Goal: Information Seeking & Learning: Check status

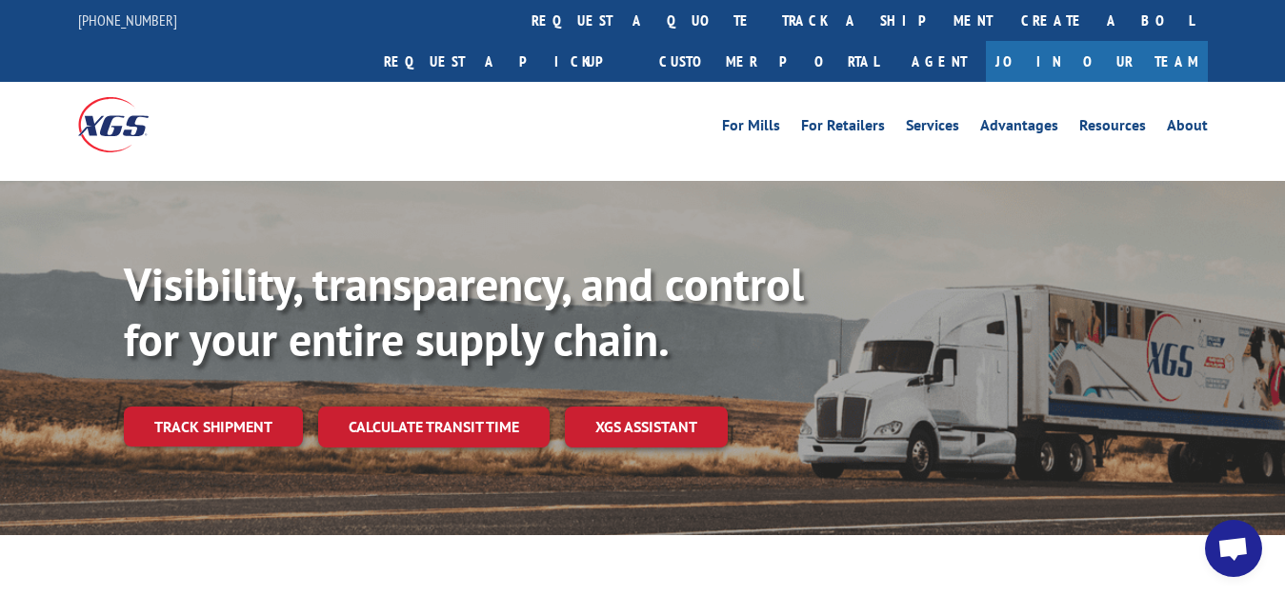
scroll to position [97, 0]
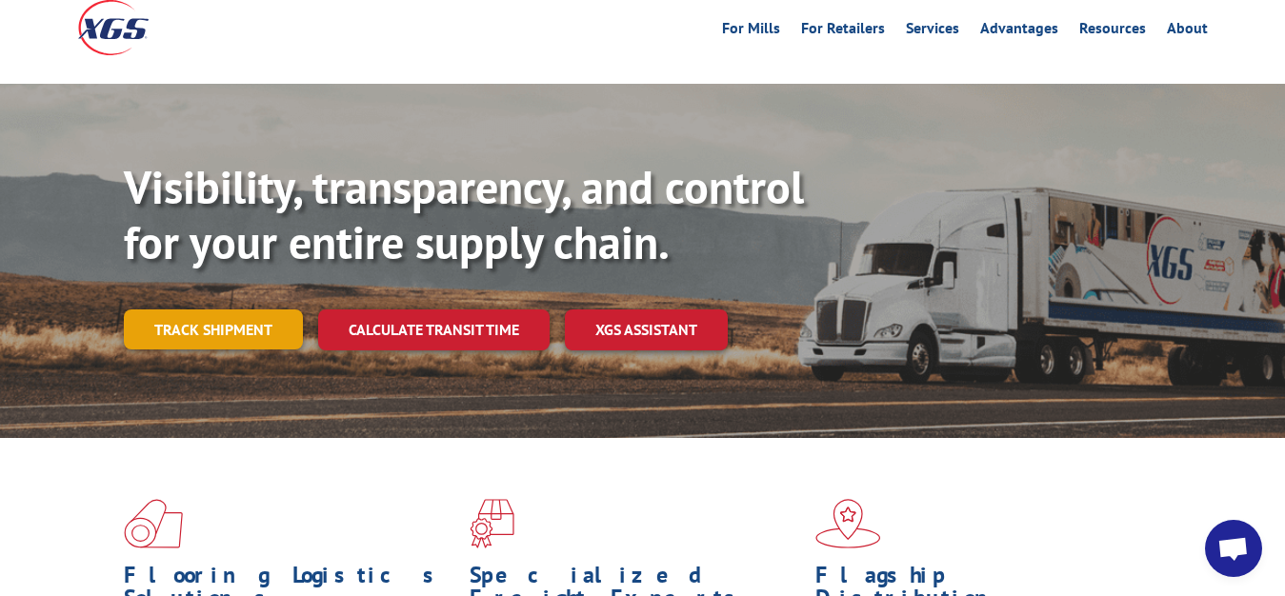
click at [186, 310] on link "Track shipment" at bounding box center [213, 330] width 179 height 40
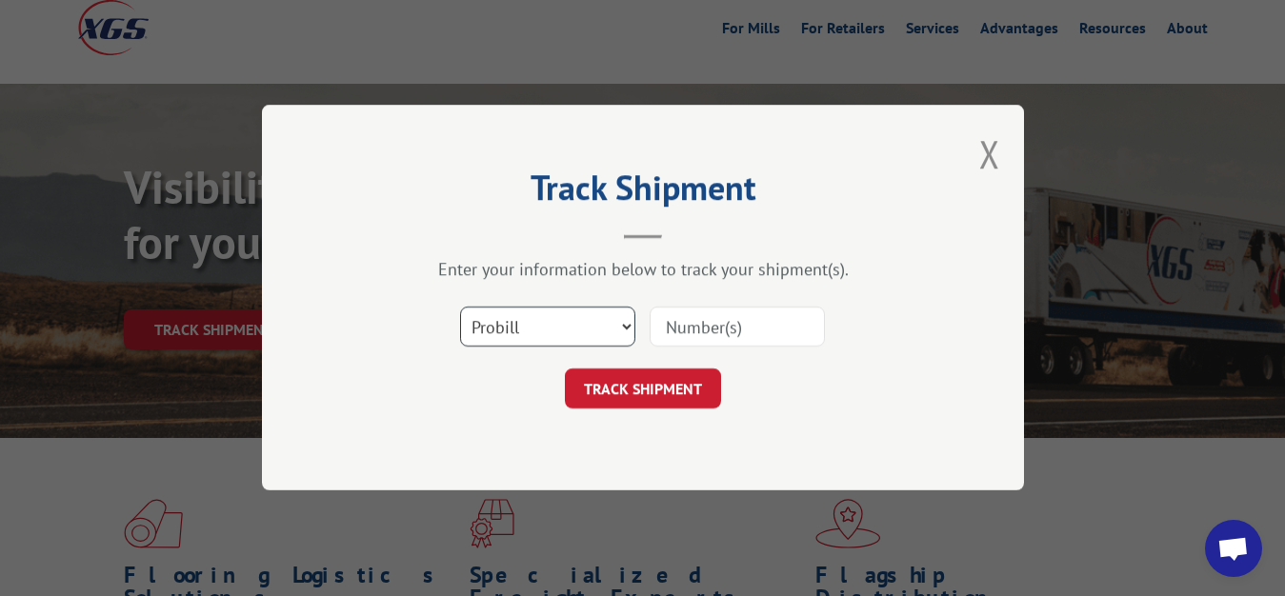
click at [460, 308] on select "Select category... Probill BOL PO" at bounding box center [547, 328] width 175 height 40
select select "bol"
click option "BOL" at bounding box center [0, 0] width 0 height 0
click at [678, 325] on input at bounding box center [737, 328] width 175 height 40
type input "7067706"
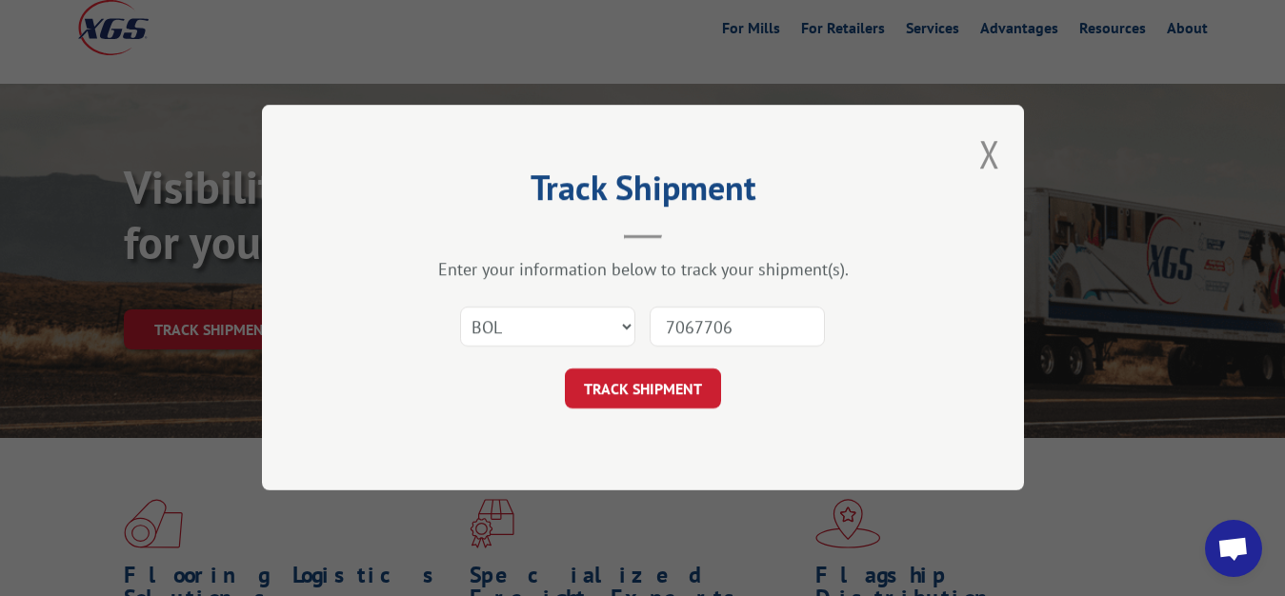
click button "TRACK SHIPMENT" at bounding box center [643, 390] width 156 height 40
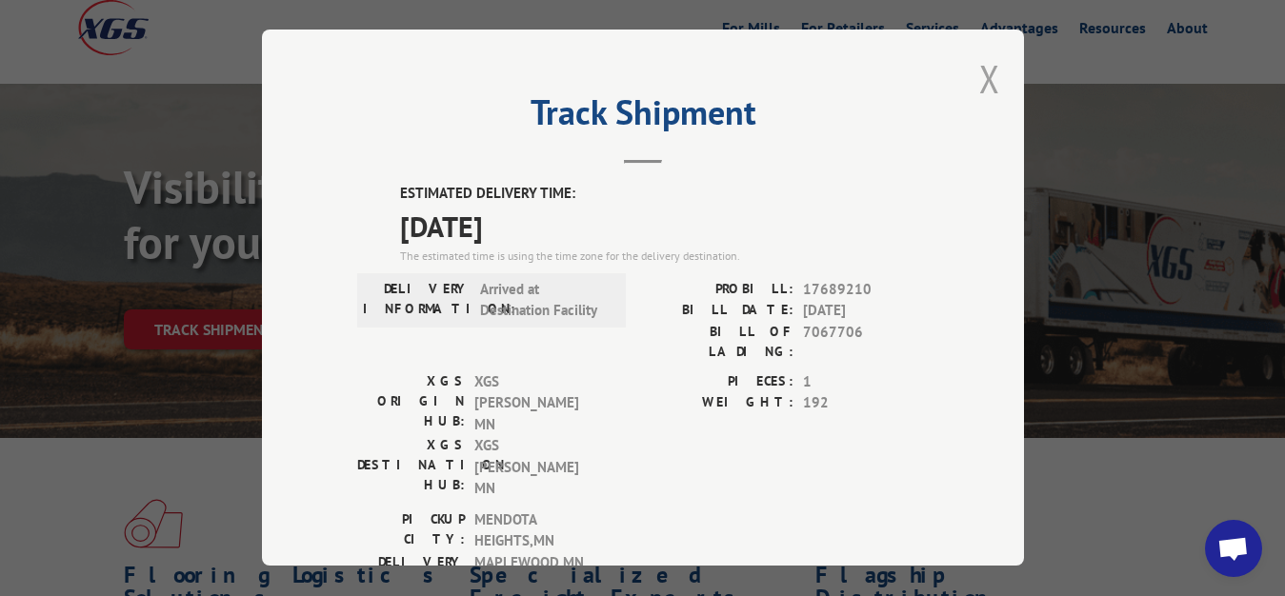
click at [979, 70] on button "Close modal" at bounding box center [989, 78] width 21 height 50
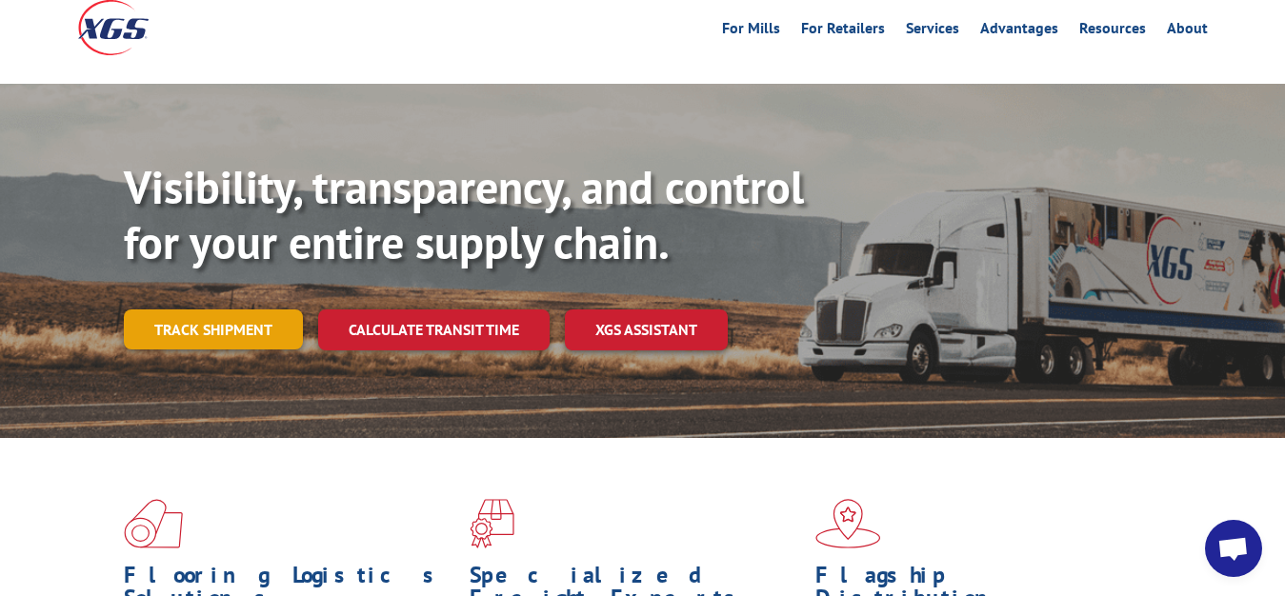
click at [240, 310] on link "Track shipment" at bounding box center [213, 330] width 179 height 40
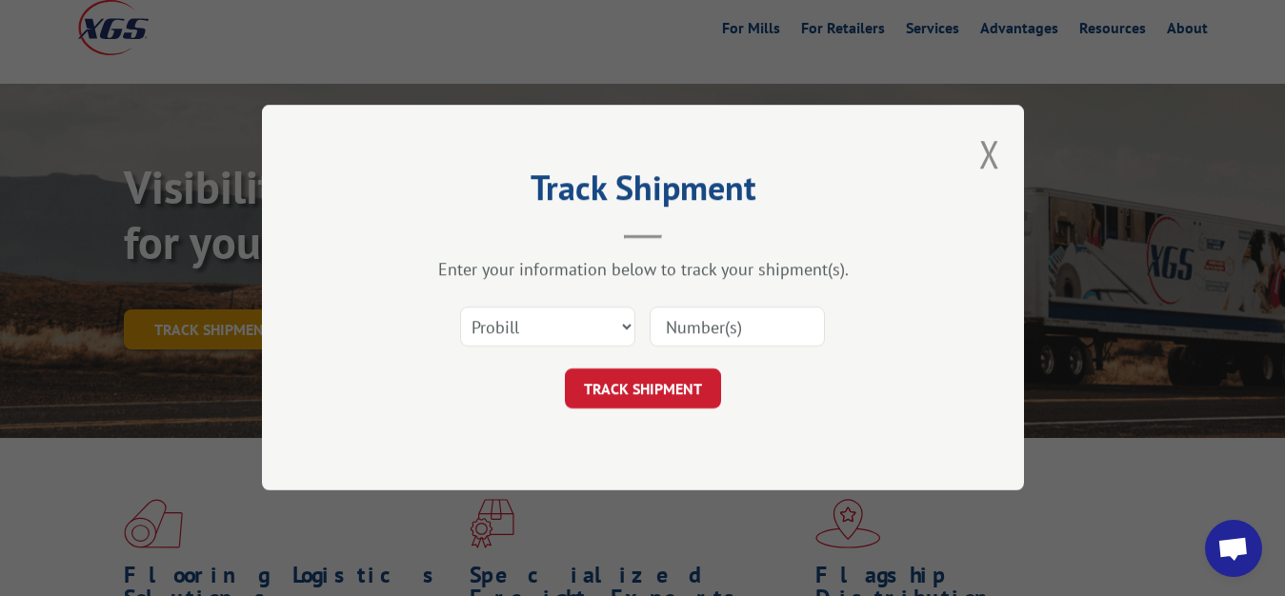
scroll to position [0, 0]
click at [460, 308] on select "Select category... Probill BOL PO" at bounding box center [547, 328] width 175 height 40
select select "bol"
click option "BOL" at bounding box center [0, 0] width 0 height 0
drag, startPoint x: 702, startPoint y: 333, endPoint x: 715, endPoint y: 237, distance: 97.0
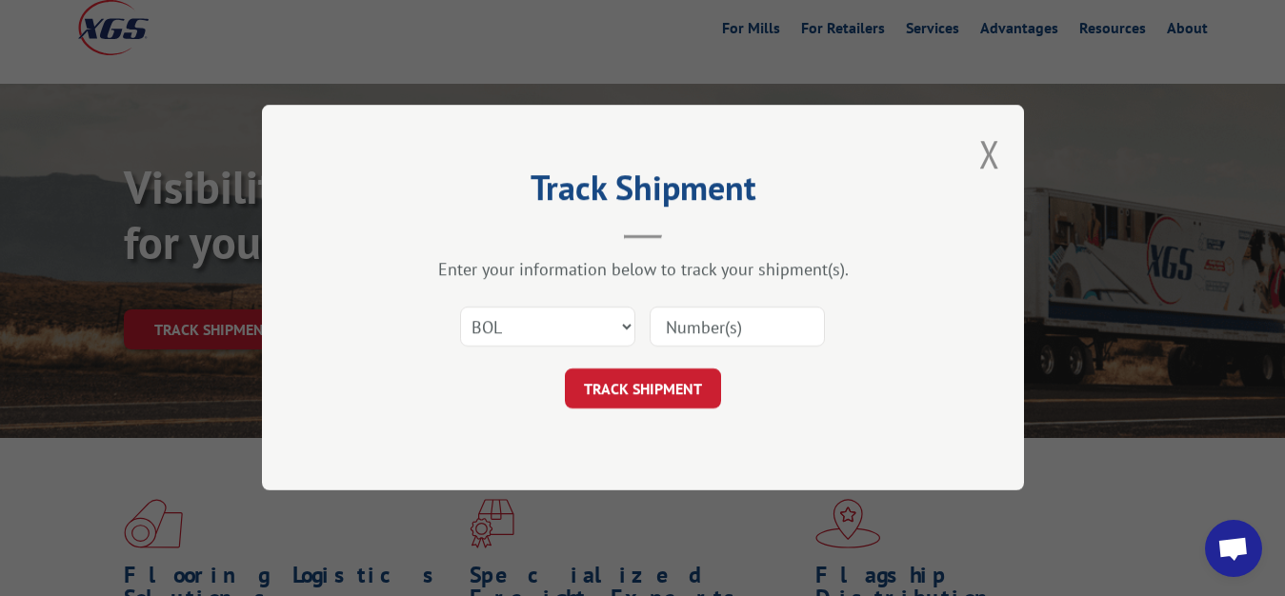
click at [702, 326] on input at bounding box center [737, 328] width 175 height 40
type input "7067806"
click button "TRACK SHIPMENT" at bounding box center [643, 390] width 156 height 40
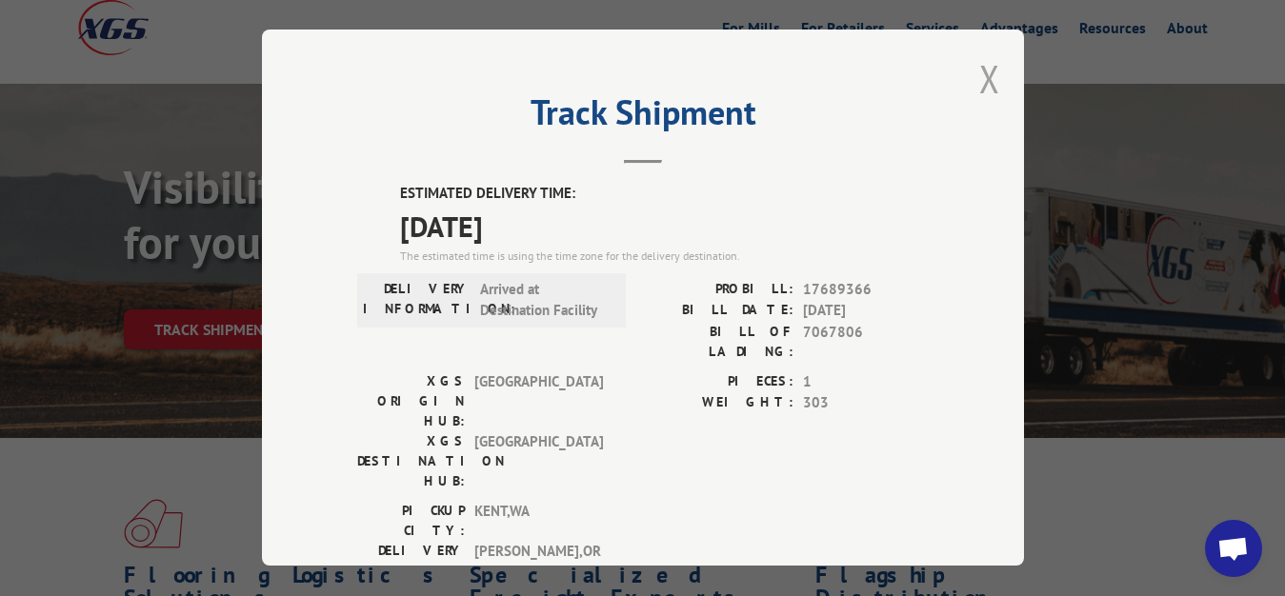
click at [979, 71] on button "Close modal" at bounding box center [989, 78] width 21 height 50
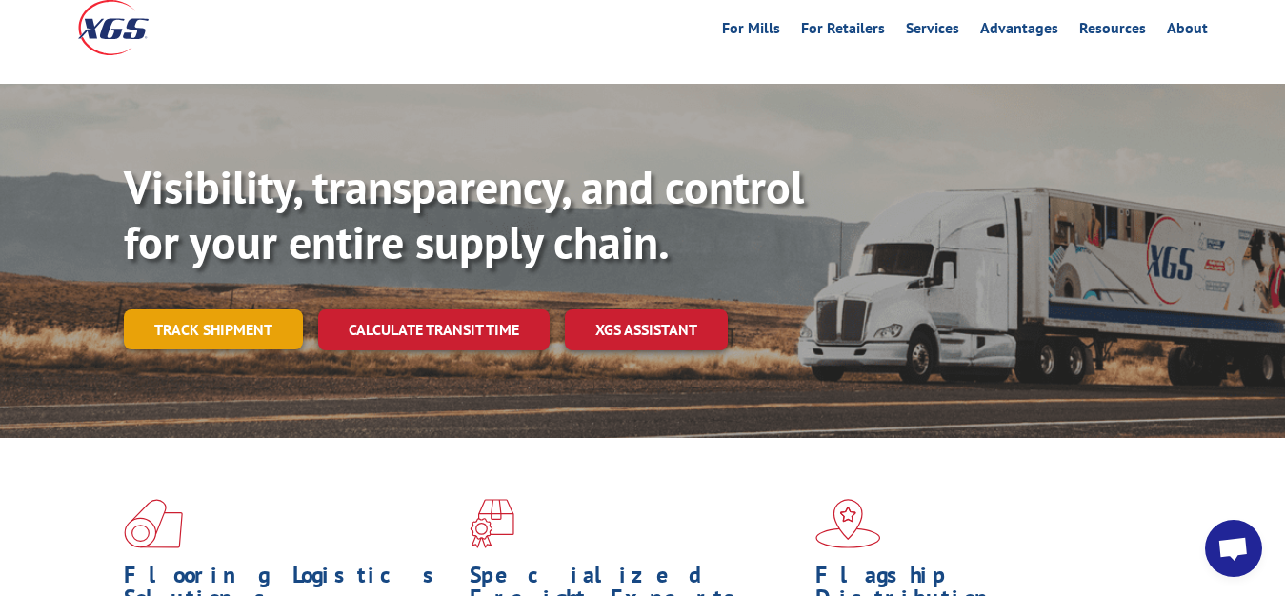
click at [169, 310] on link "Track shipment" at bounding box center [213, 330] width 179 height 40
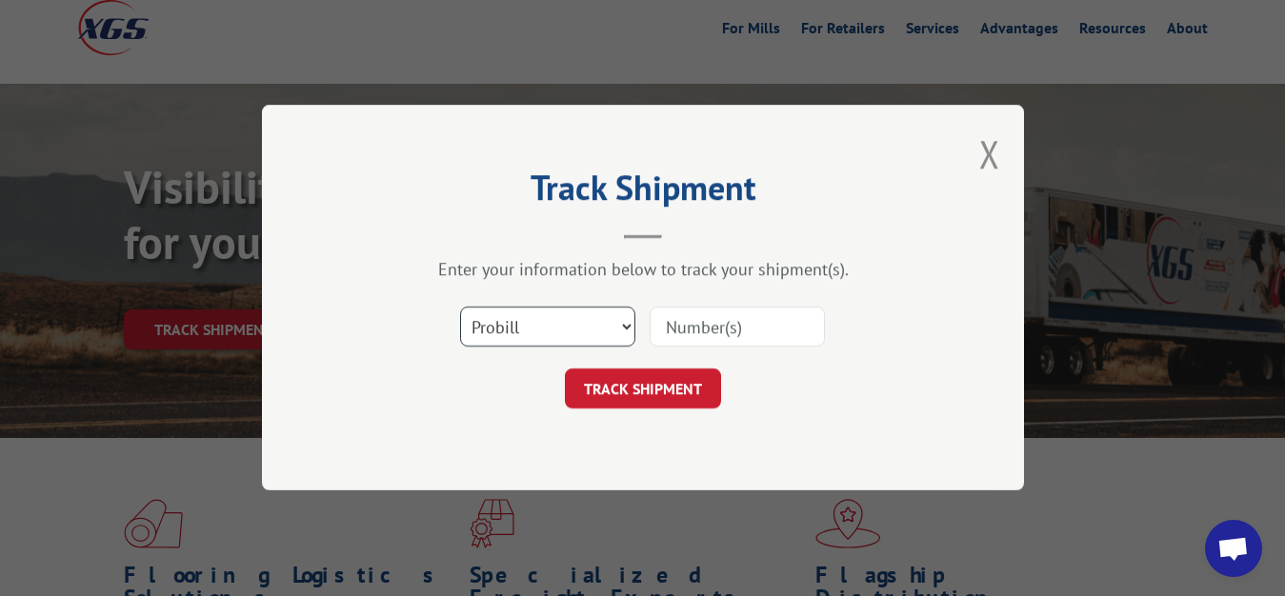
click at [460, 308] on select "Select category... Probill BOL PO" at bounding box center [547, 328] width 175 height 40
select select "bol"
click option "BOL" at bounding box center [0, 0] width 0 height 0
drag, startPoint x: 686, startPoint y: 330, endPoint x: 689, endPoint y: 317, distance: 12.7
click at [688, 320] on input at bounding box center [737, 328] width 175 height 40
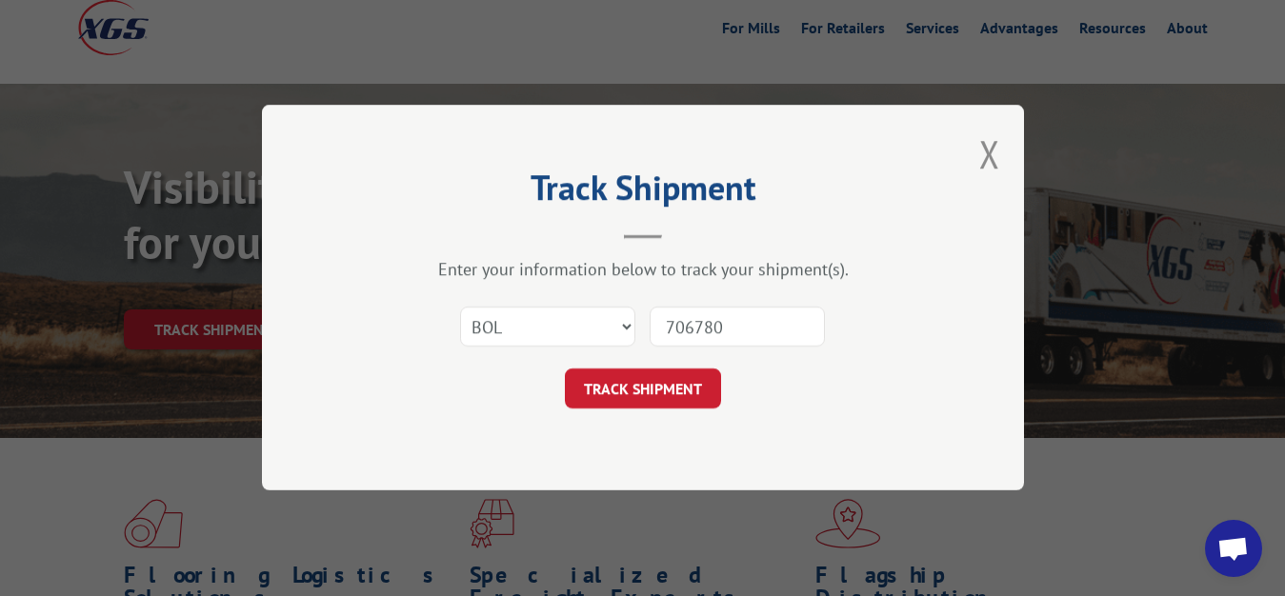
type input "7067807"
click button "TRACK SHIPMENT" at bounding box center [643, 390] width 156 height 40
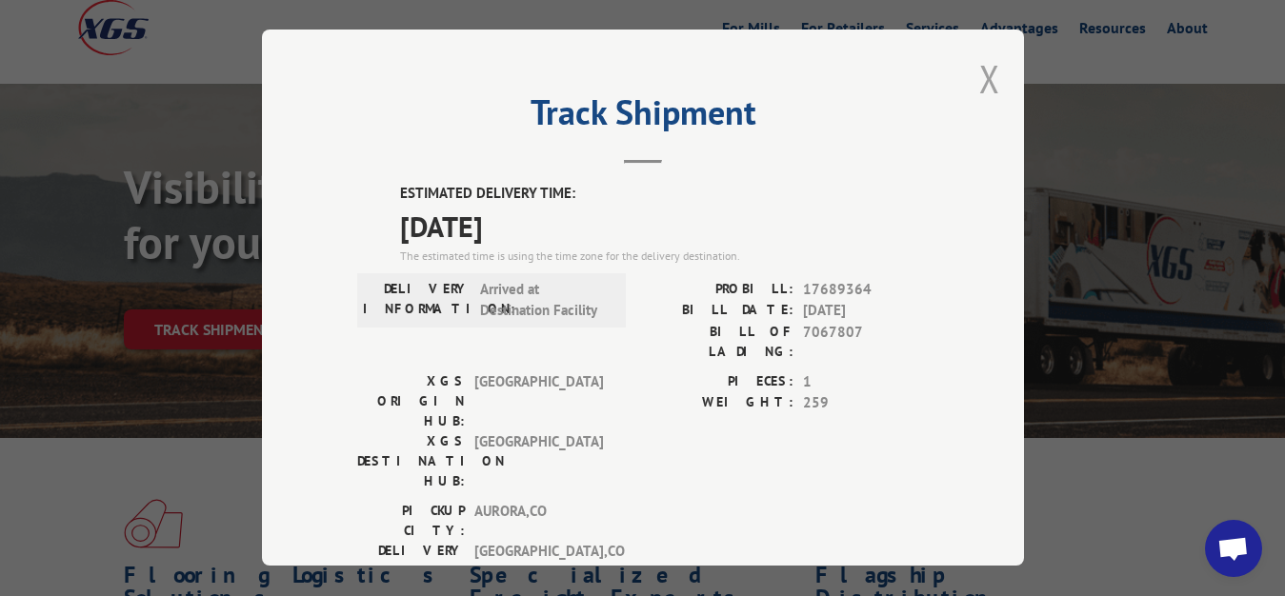
click at [979, 71] on button "Close modal" at bounding box center [989, 78] width 21 height 50
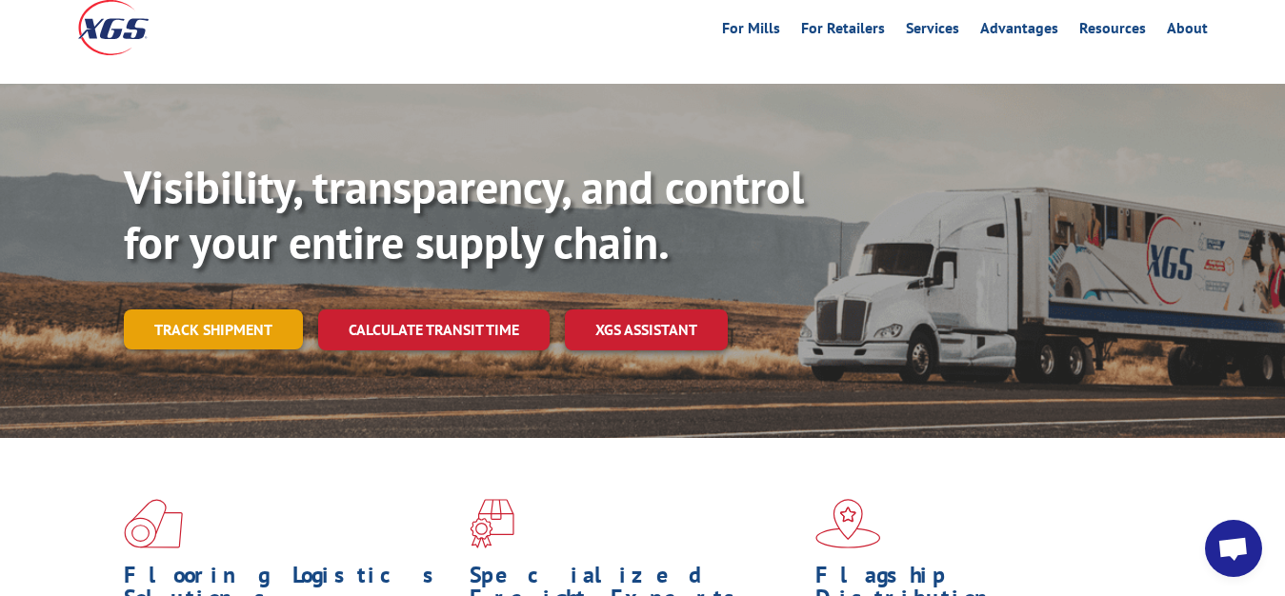
click at [217, 310] on link "Track shipment" at bounding box center [213, 330] width 179 height 40
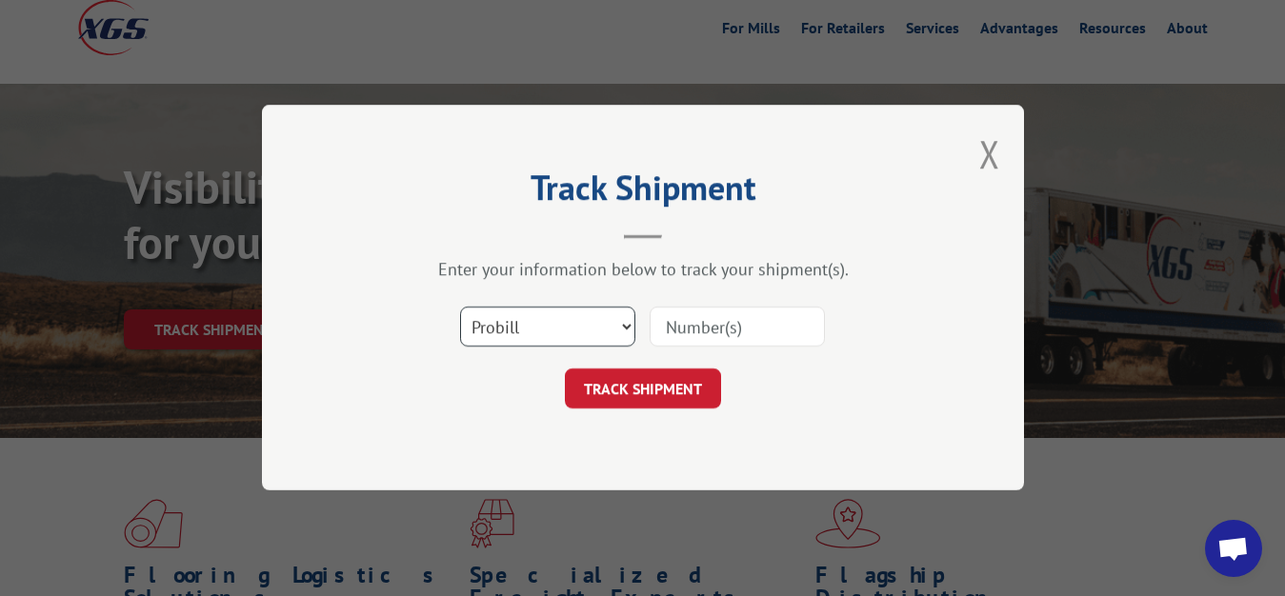
click at [460, 308] on select "Select category... Probill BOL PO" at bounding box center [547, 328] width 175 height 40
select select "bol"
click option "BOL" at bounding box center [0, 0] width 0 height 0
click at [696, 325] on input at bounding box center [737, 328] width 175 height 40
type input "7067802"
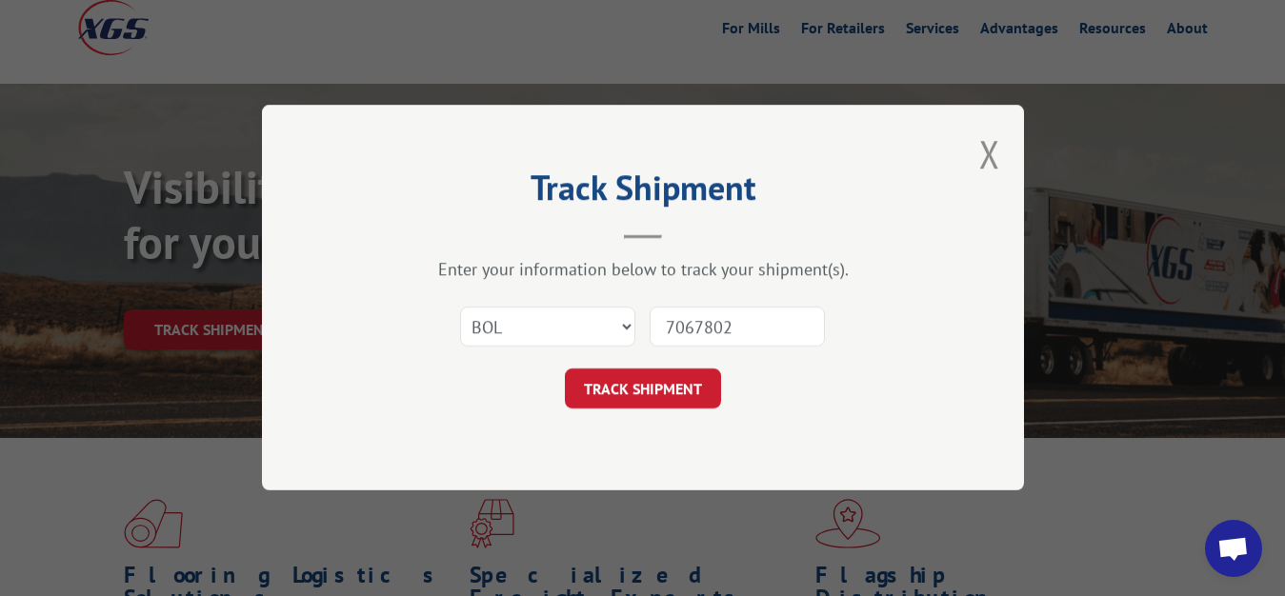
click button "TRACK SHIPMENT" at bounding box center [643, 390] width 156 height 40
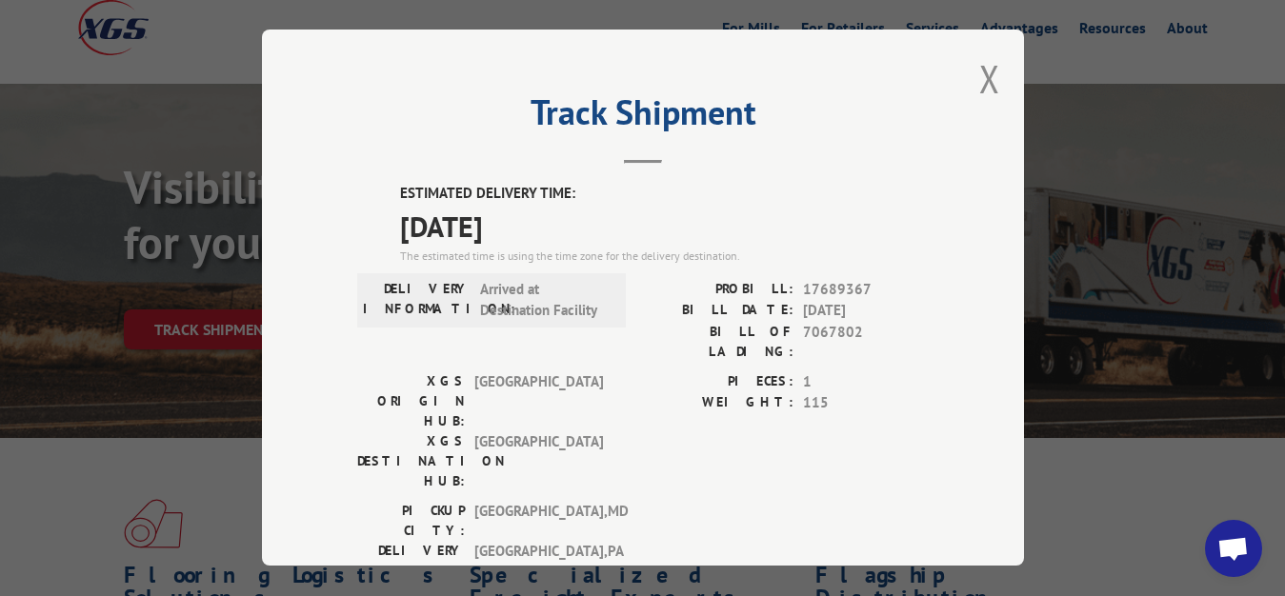
drag, startPoint x: 980, startPoint y: 71, endPoint x: 920, endPoint y: 130, distance: 84.2
click at [980, 72] on button "Close modal" at bounding box center [989, 78] width 21 height 50
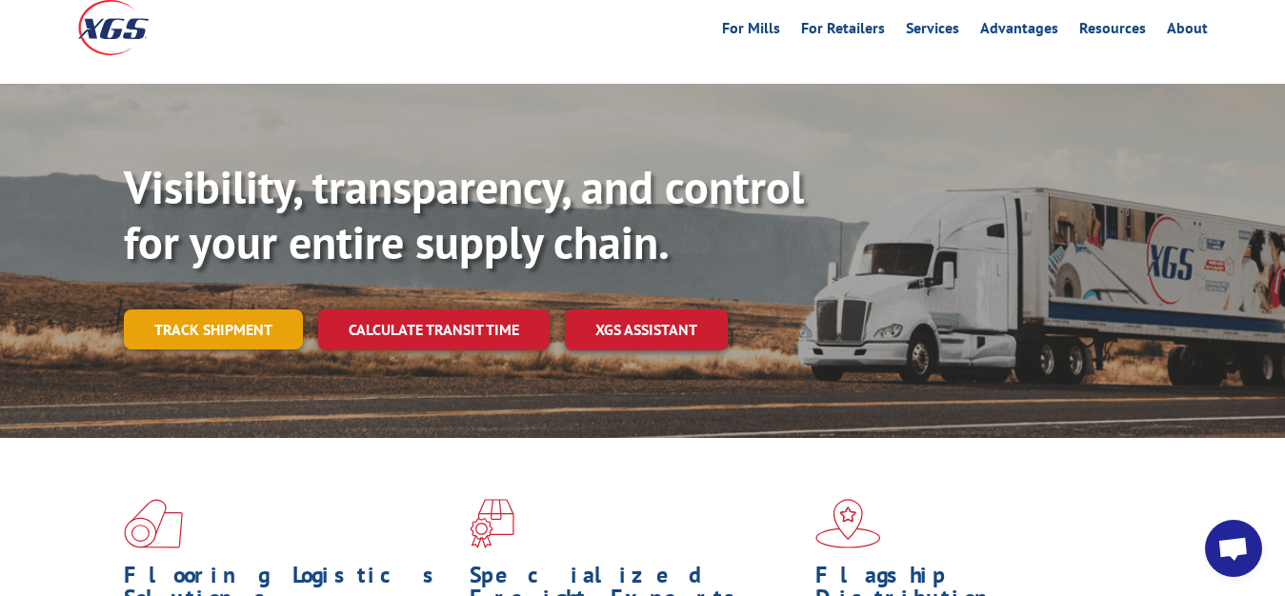
click at [195, 310] on link "Track shipment" at bounding box center [213, 330] width 179 height 40
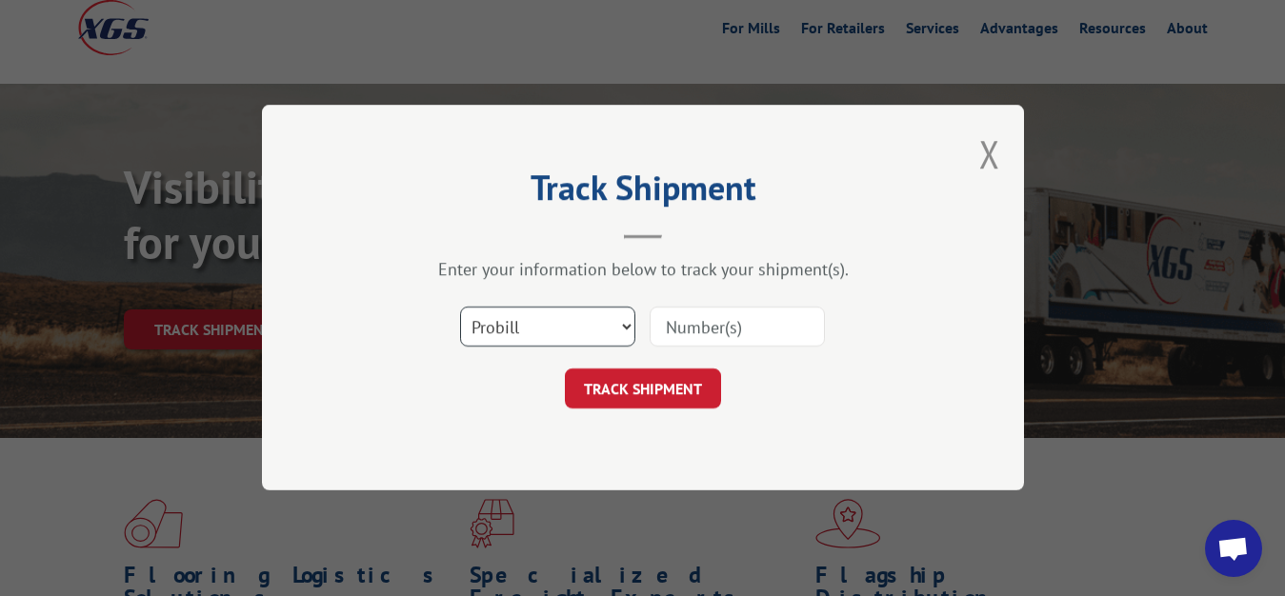
click at [460, 308] on select "Select category... Probill BOL PO" at bounding box center [547, 328] width 175 height 40
select select "bol"
click option "BOL" at bounding box center [0, 0] width 0 height 0
click at [699, 312] on input at bounding box center [737, 328] width 175 height 40
type input "7067805"
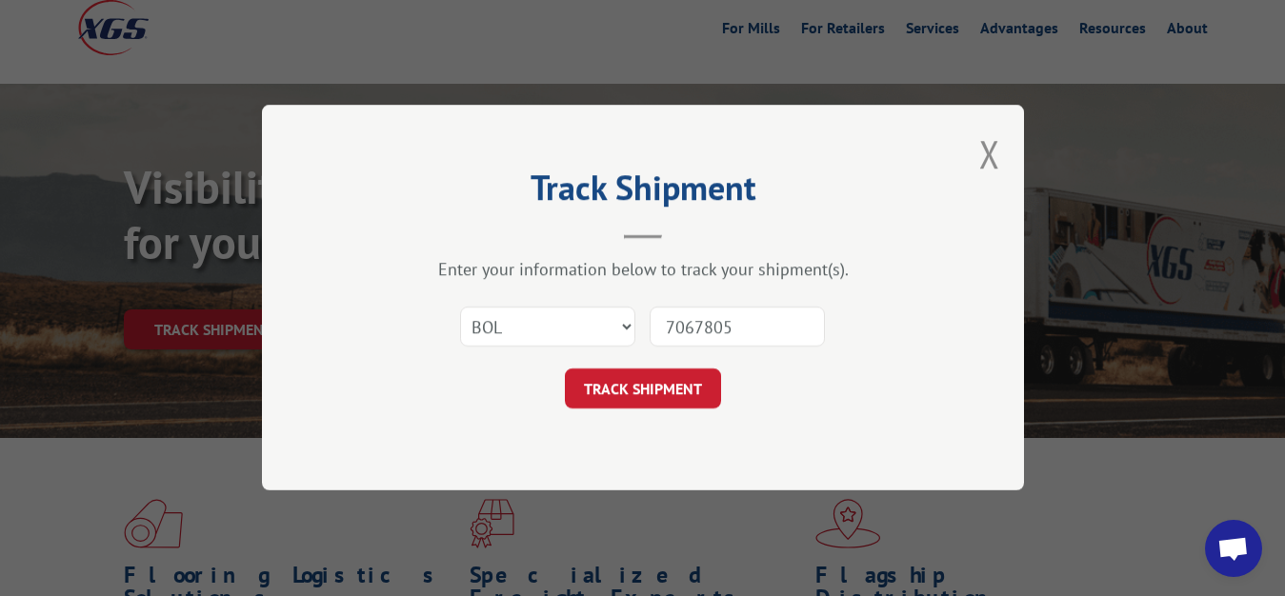
click button "TRACK SHIPMENT" at bounding box center [643, 390] width 156 height 40
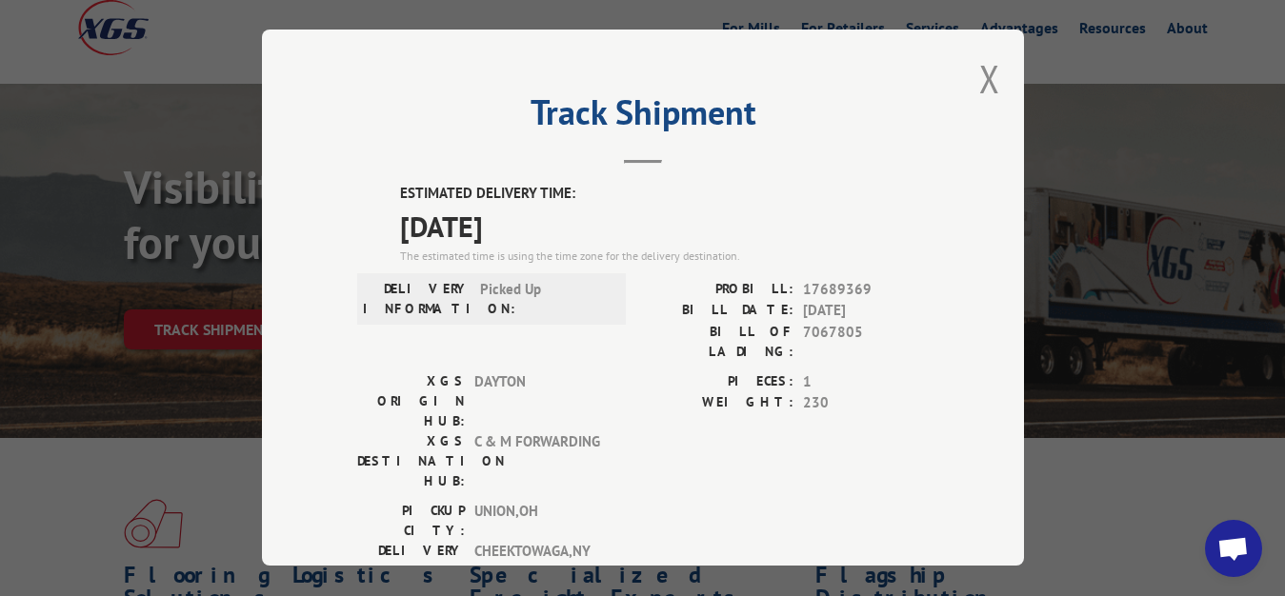
drag, startPoint x: 972, startPoint y: 72, endPoint x: 930, endPoint y: 117, distance: 61.3
click at [979, 75] on button "Close modal" at bounding box center [989, 78] width 21 height 50
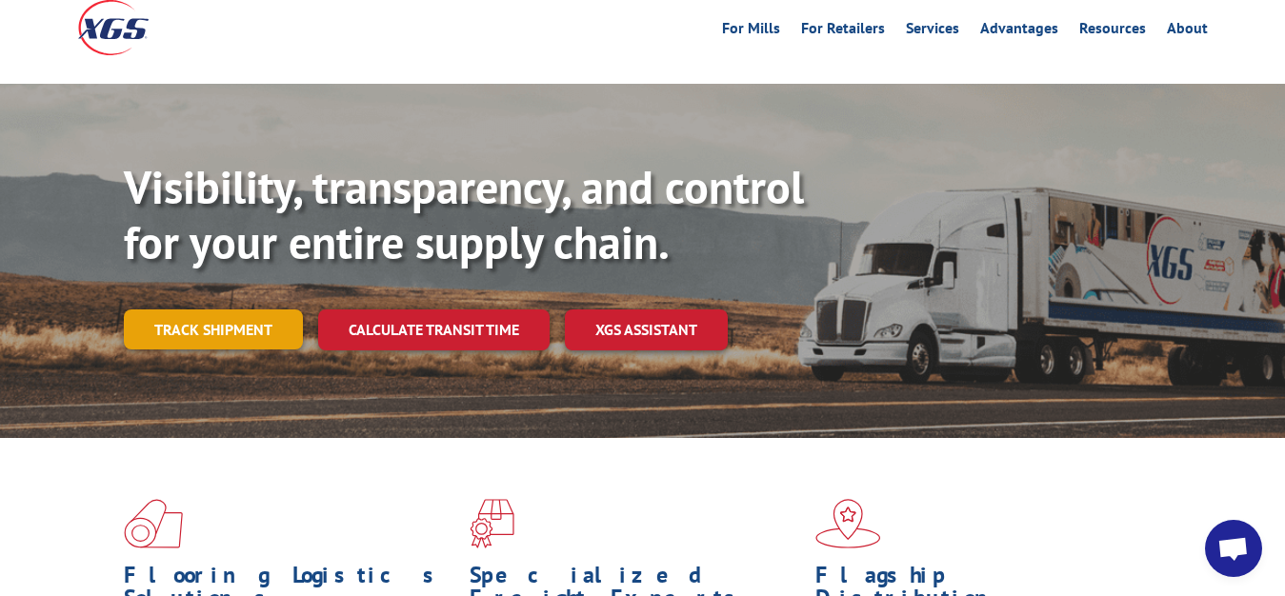
click at [193, 310] on link "Track shipment" at bounding box center [213, 330] width 179 height 40
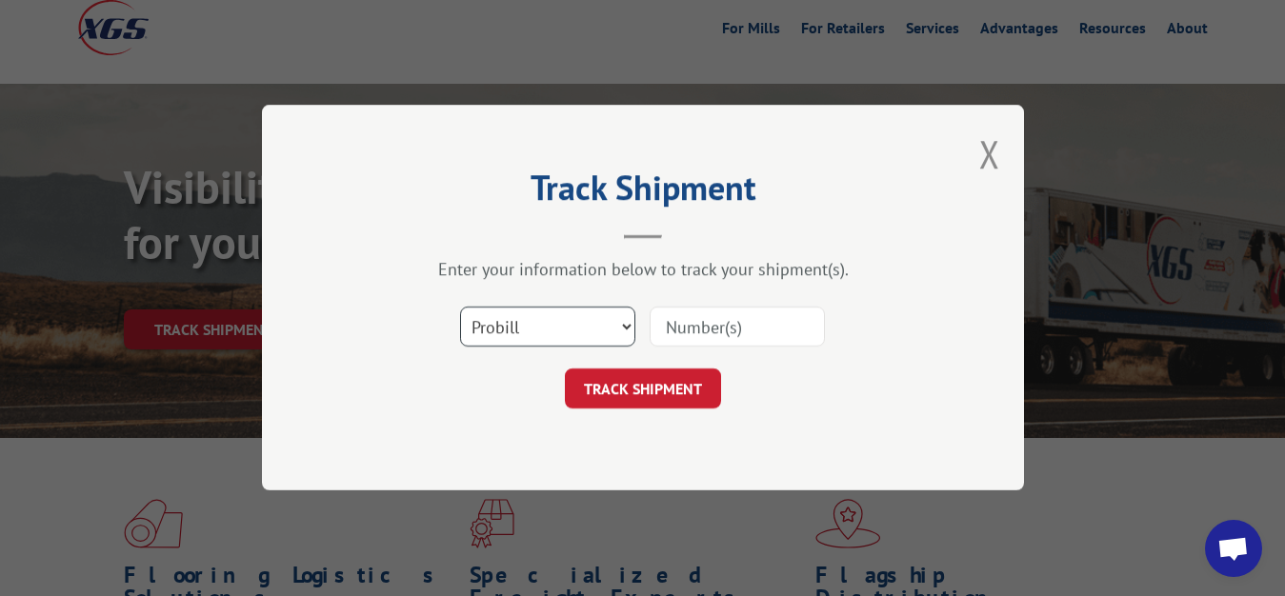
click at [460, 308] on select "Select category... Probill BOL PO" at bounding box center [547, 328] width 175 height 40
select select "bol"
click option "BOL" at bounding box center [0, 0] width 0 height 0
click at [692, 322] on input at bounding box center [737, 328] width 175 height 40
type input "7067803"
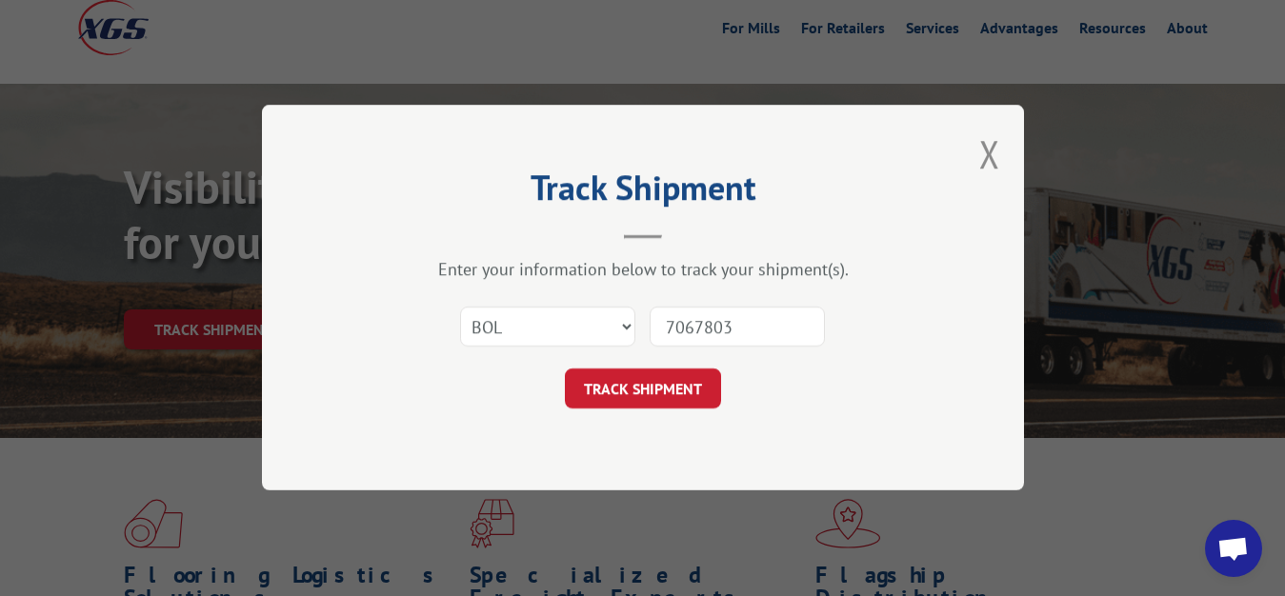
click button "TRACK SHIPMENT" at bounding box center [643, 390] width 156 height 40
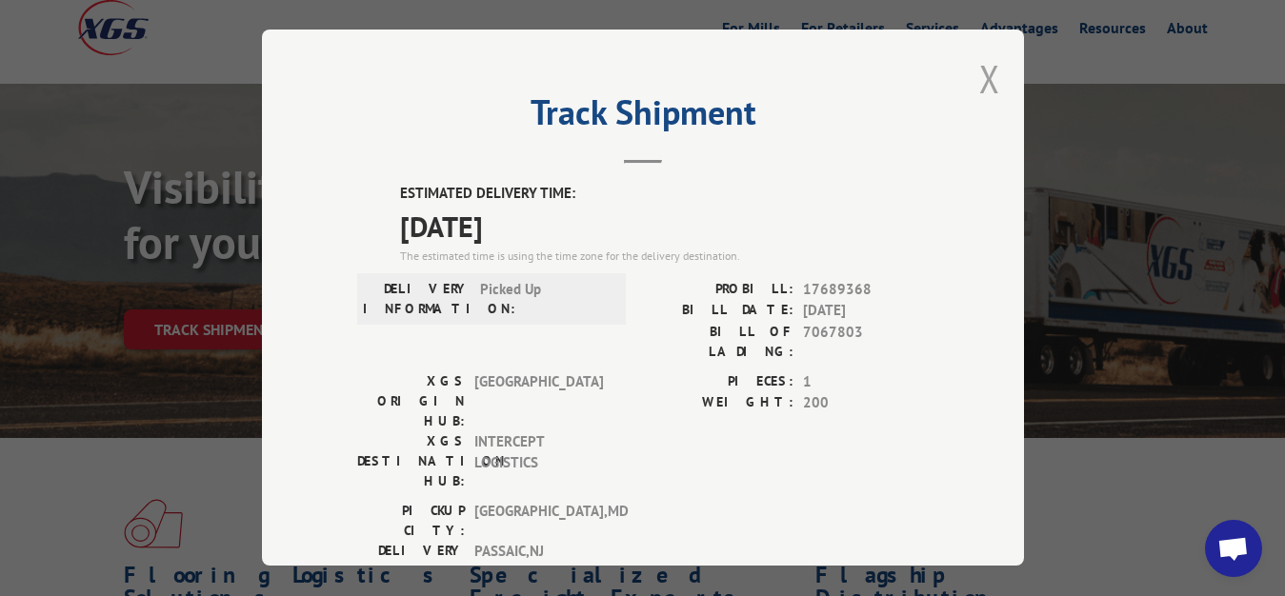
click at [979, 77] on button "Close modal" at bounding box center [989, 78] width 21 height 50
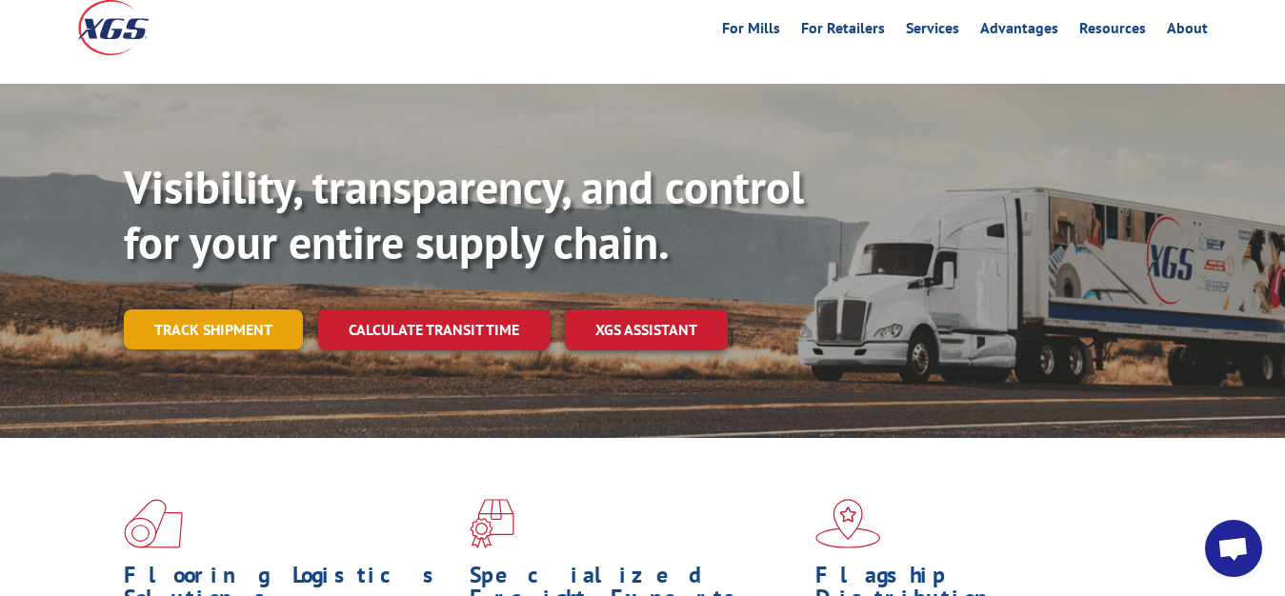
click at [203, 310] on link "Track shipment" at bounding box center [213, 330] width 179 height 40
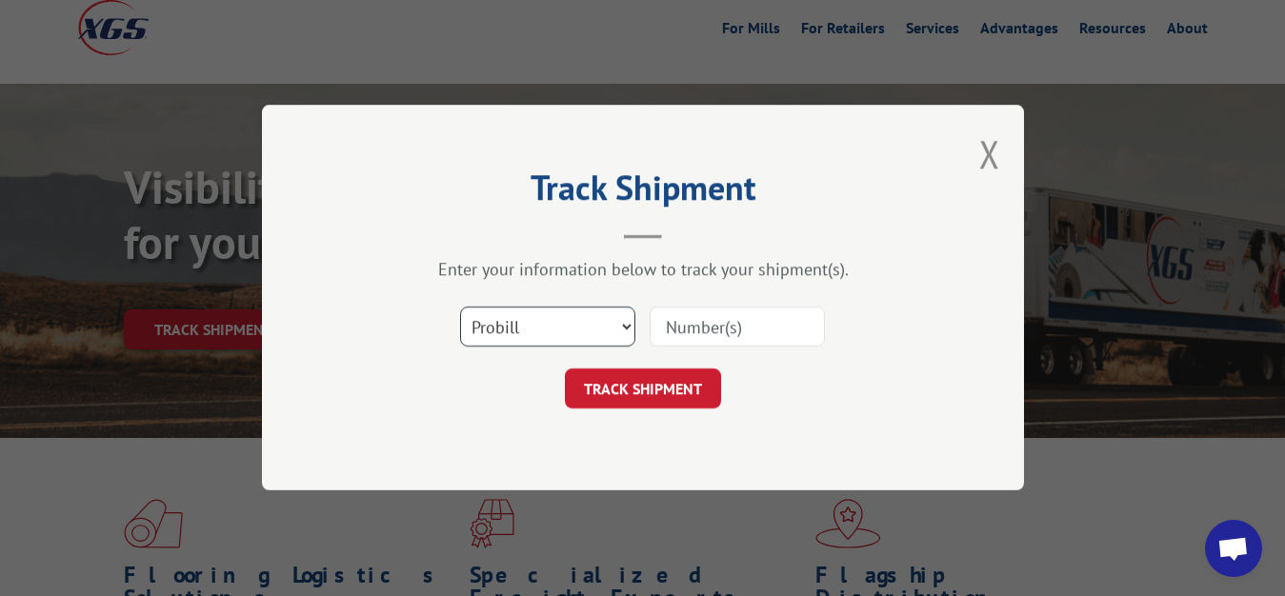
click at [460, 308] on select "Select category... Probill BOL PO" at bounding box center [547, 328] width 175 height 40
select select "bol"
click option "BOL" at bounding box center [0, 0] width 0 height 0
click at [722, 311] on input at bounding box center [737, 328] width 175 height 40
type input "7068799"
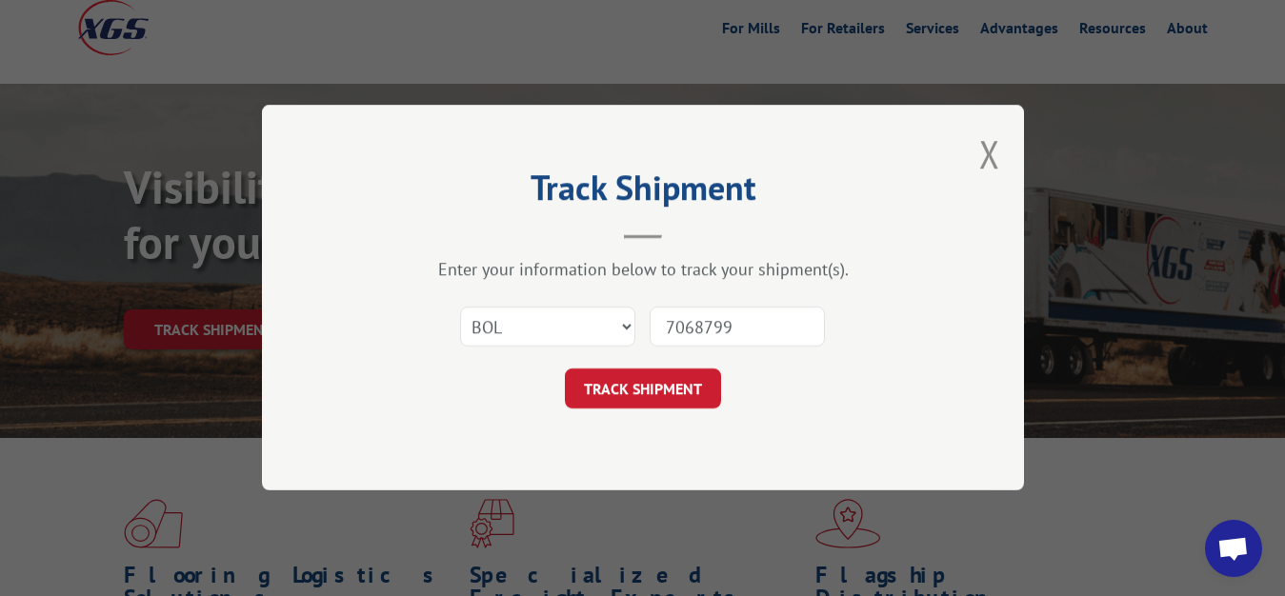
click button "TRACK SHIPMENT" at bounding box center [643, 390] width 156 height 40
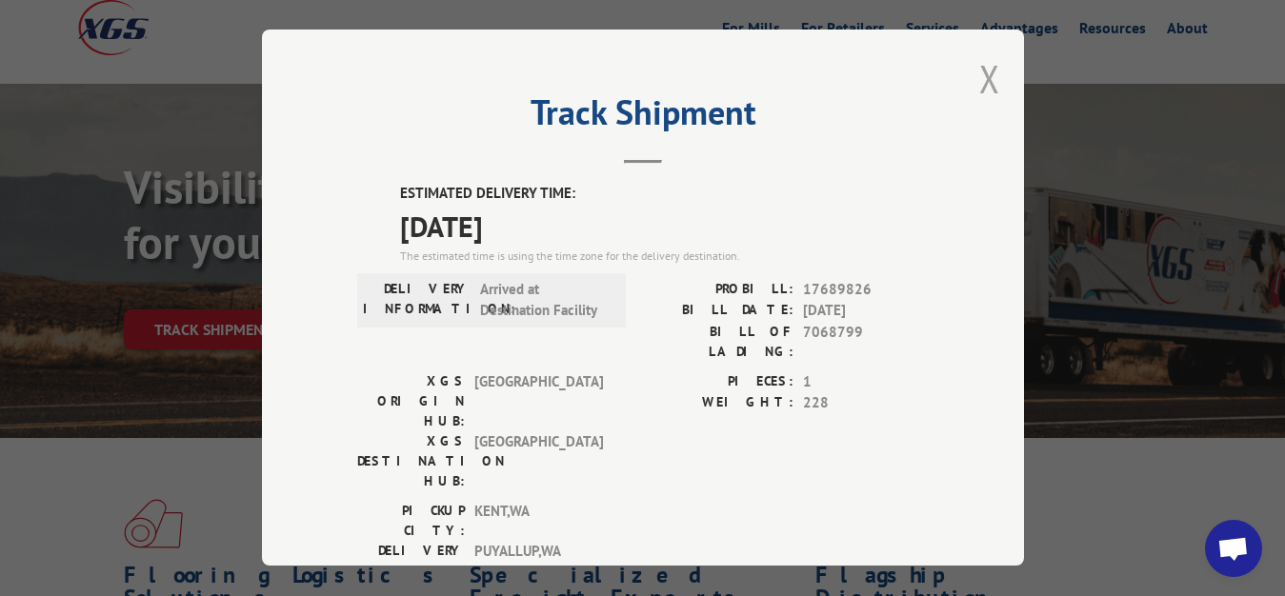
click at [979, 72] on button "Close modal" at bounding box center [989, 78] width 21 height 50
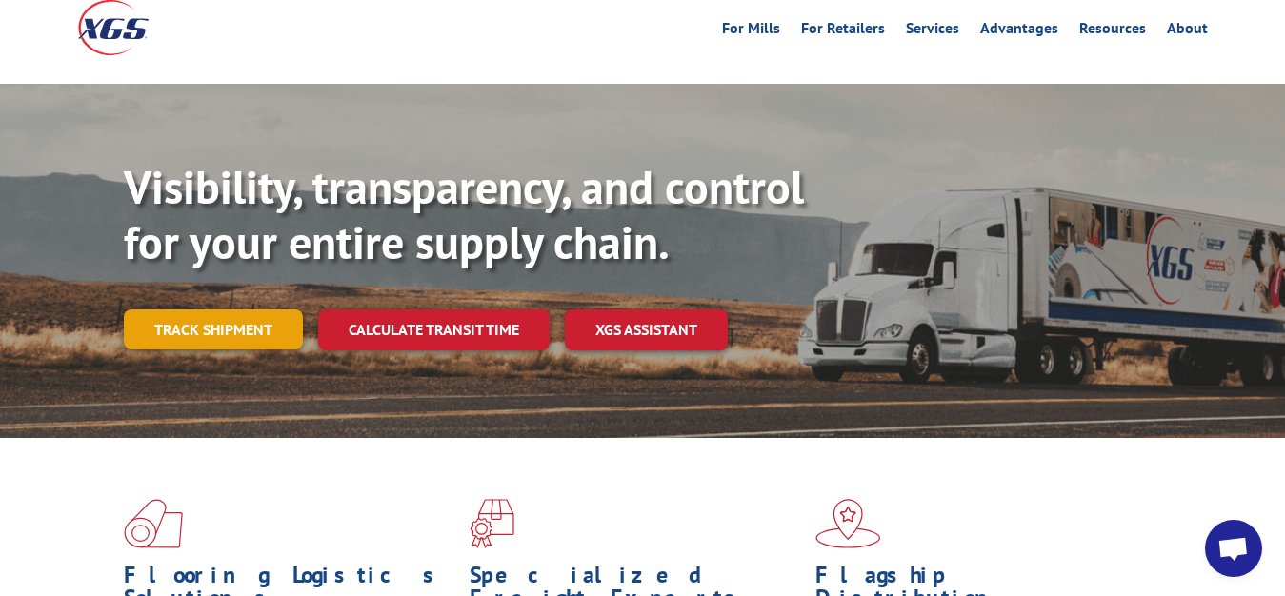
click at [202, 310] on link "Track shipment" at bounding box center [213, 330] width 179 height 40
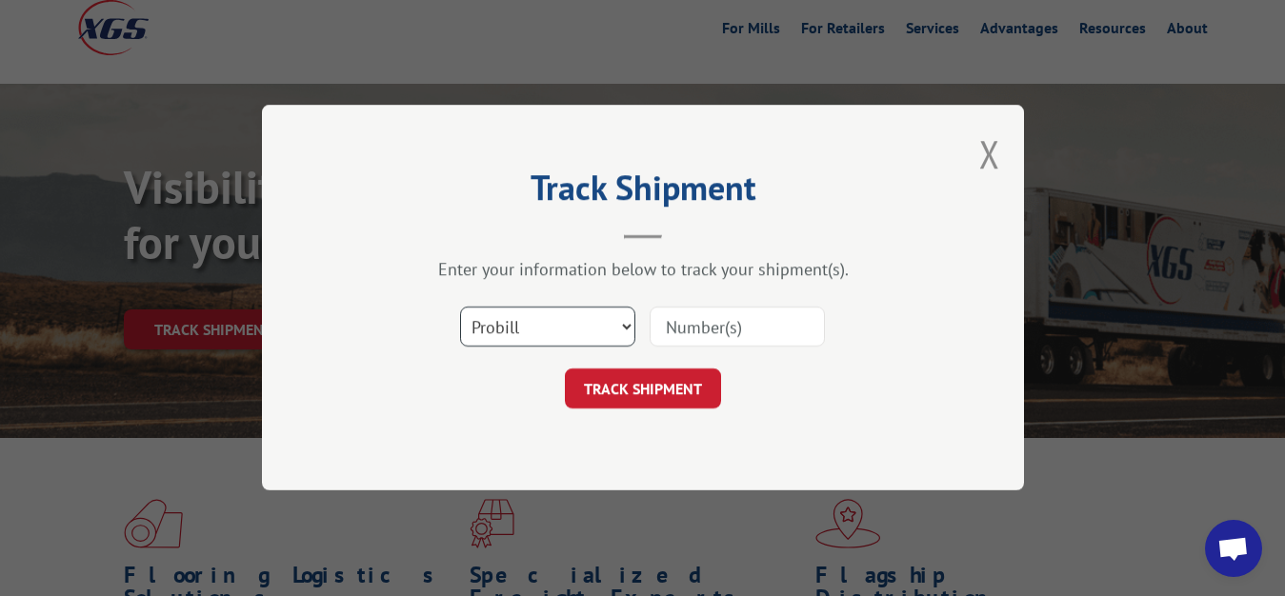
click at [460, 308] on select "Select category... Probill BOL PO" at bounding box center [547, 328] width 175 height 40
select select "bol"
click option "BOL" at bounding box center [0, 0] width 0 height 0
click at [715, 337] on input at bounding box center [737, 328] width 175 height 40
